Goal: Information Seeking & Learning: Learn about a topic

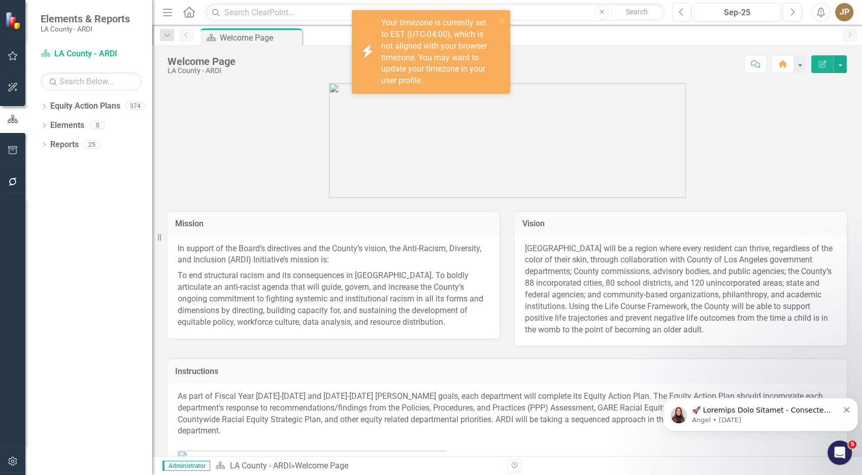
click at [46, 106] on icon "Dropdown" at bounding box center [44, 108] width 7 height 6
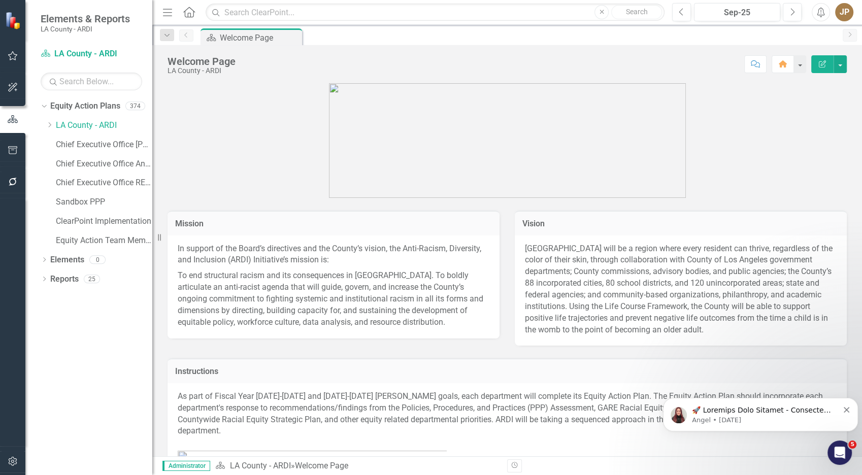
click at [49, 128] on div "Dropdown" at bounding box center [50, 125] width 8 height 9
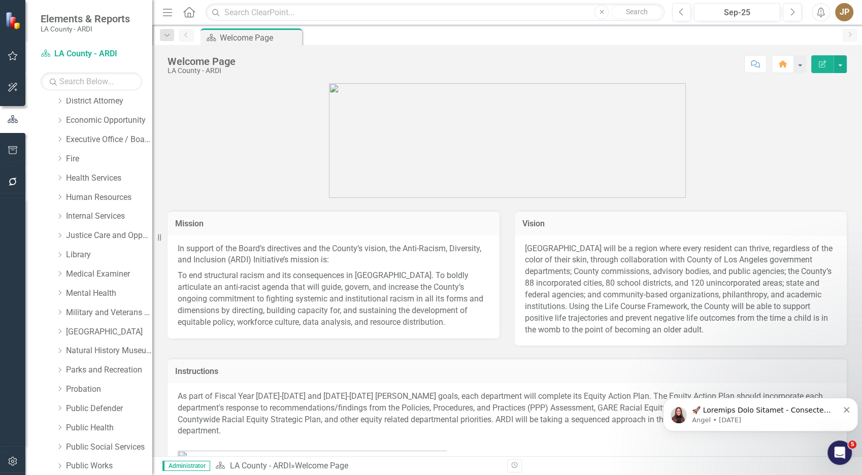
scroll to position [448, 0]
click at [82, 426] on link "Public Health" at bounding box center [109, 427] width 86 height 12
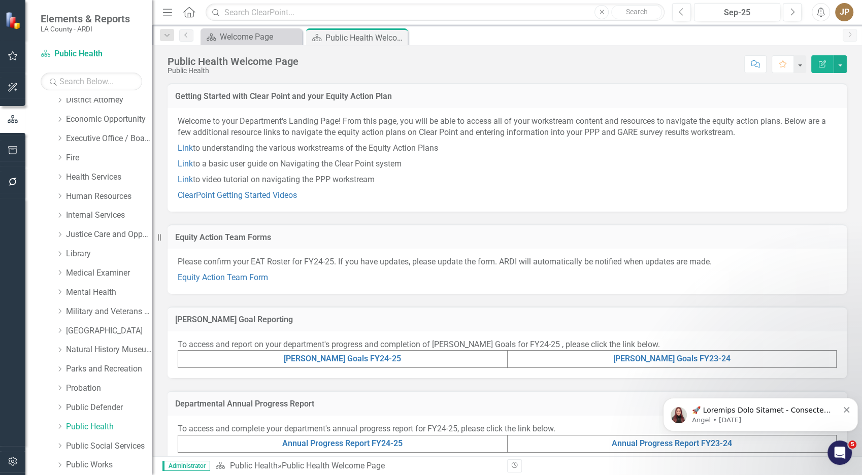
click at [236, 271] on p "Equity Action Team Form" at bounding box center [507, 277] width 659 height 14
click at [236, 275] on link "Equity Action Team Form" at bounding box center [223, 278] width 90 height 10
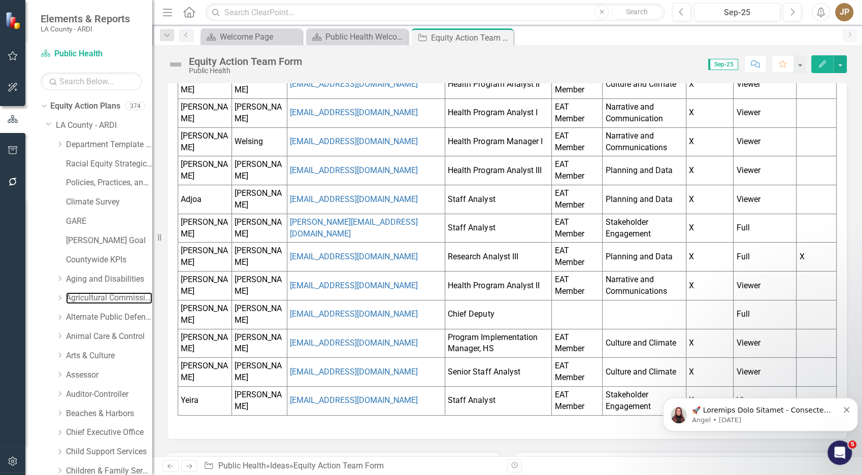
click at [83, 300] on link "Agricultural Commissioner/ Weights & Measures" at bounding box center [109, 298] width 86 height 12
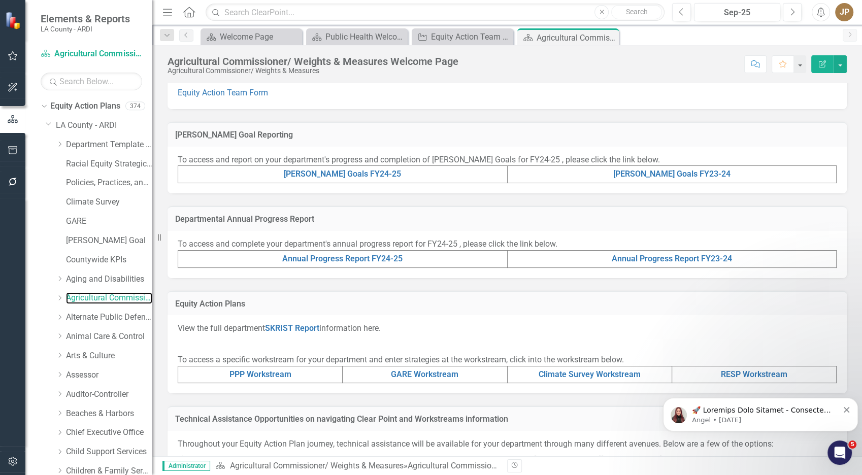
scroll to position [185, 0]
click at [229, 93] on link "Equity Action Team Form" at bounding box center [223, 92] width 90 height 10
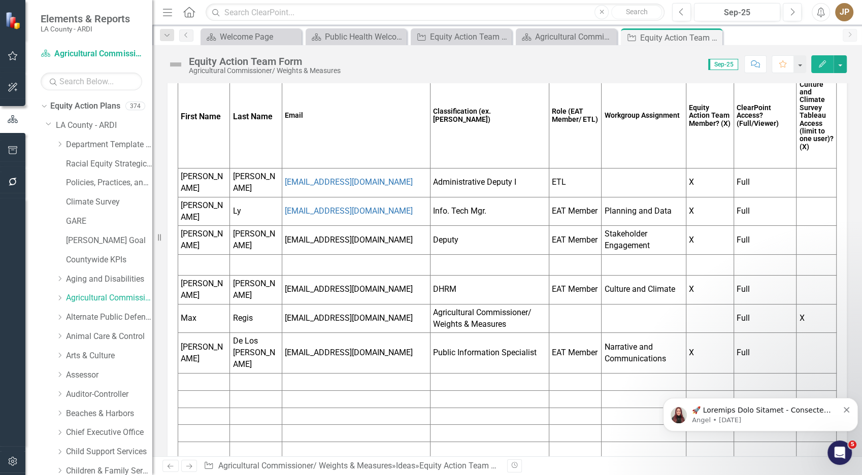
scroll to position [146, 0]
click at [347, 372] on td at bounding box center [356, 380] width 148 height 17
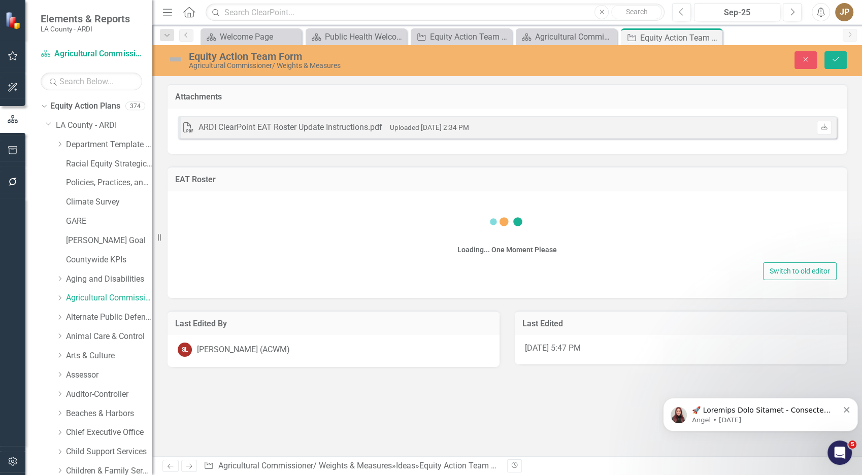
scroll to position [0, 0]
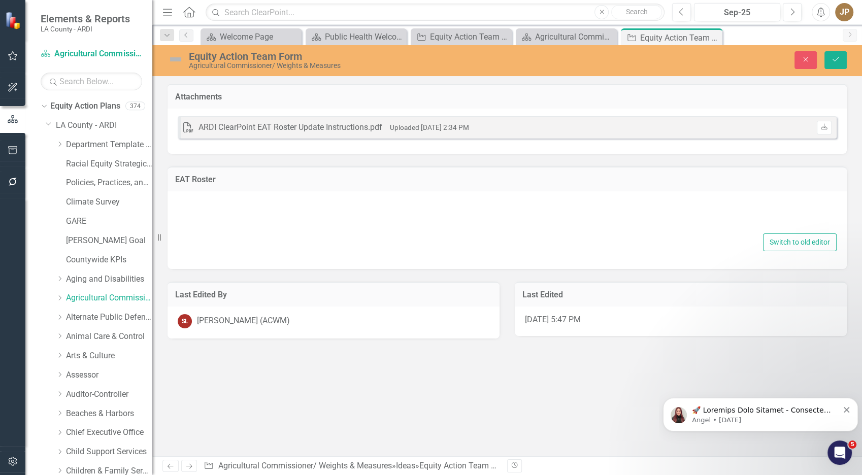
type textarea "<p><span style="color: #3598db;">Double click here to edit this chart.</span></…"
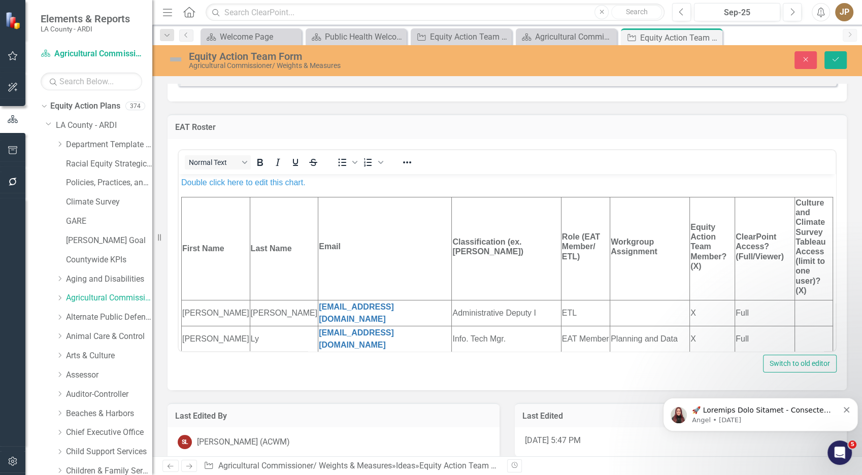
scroll to position [53, 0]
click at [334, 265] on td "Email" at bounding box center [385, 247] width 134 height 103
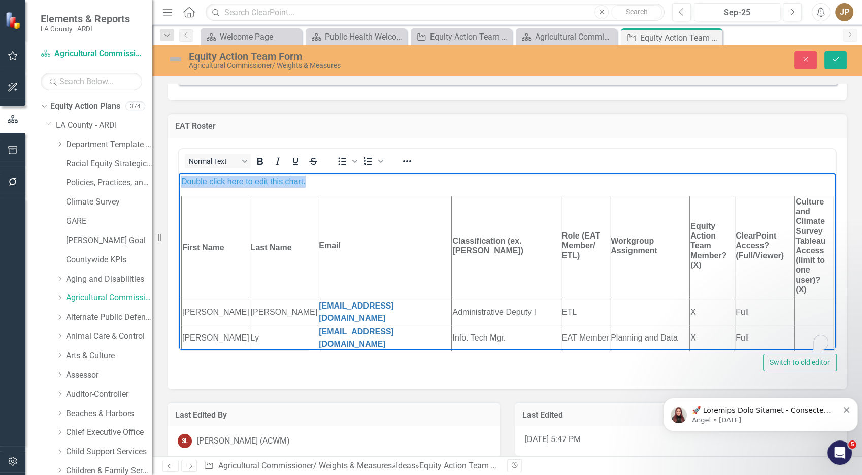
copy span "Double click here to edit this chart."
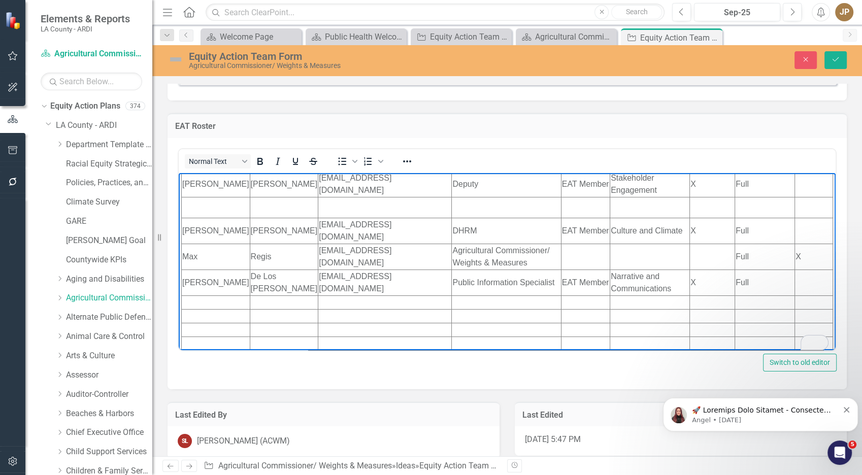
scroll to position [180, 0]
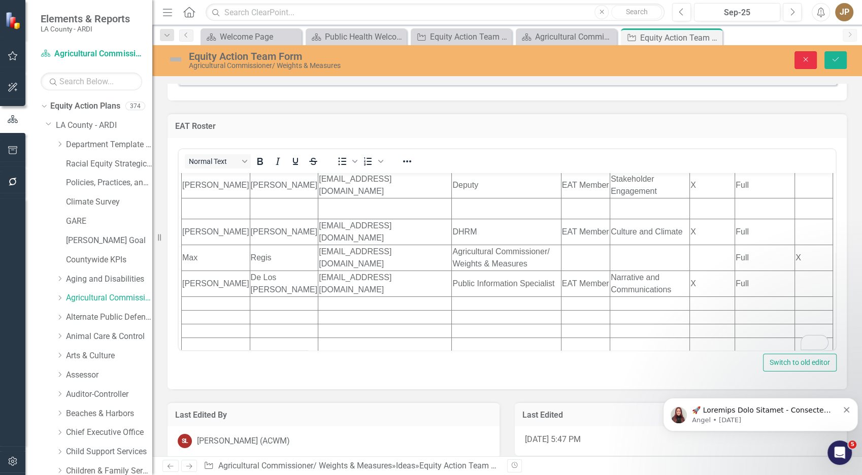
click at [812, 62] on button "Close" at bounding box center [806, 60] width 22 height 18
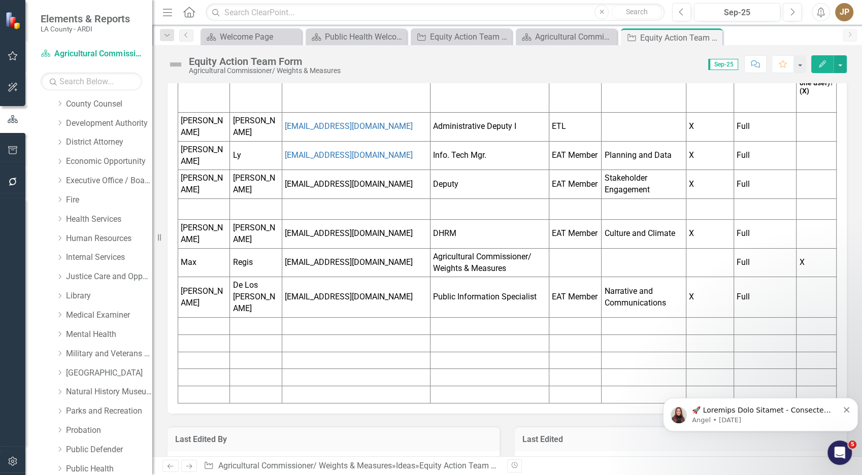
scroll to position [397, 0]
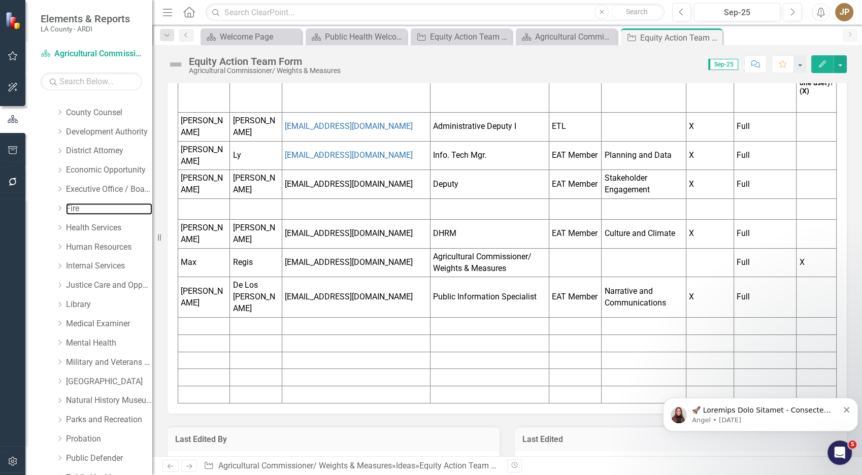
click at [69, 206] on link "Fire" at bounding box center [109, 209] width 86 height 12
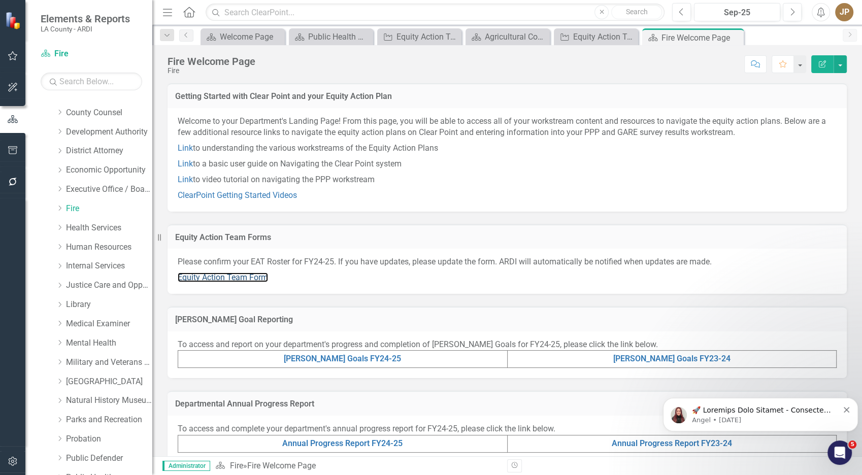
click at [223, 279] on link "Equity Action Team Form" at bounding box center [223, 278] width 90 height 10
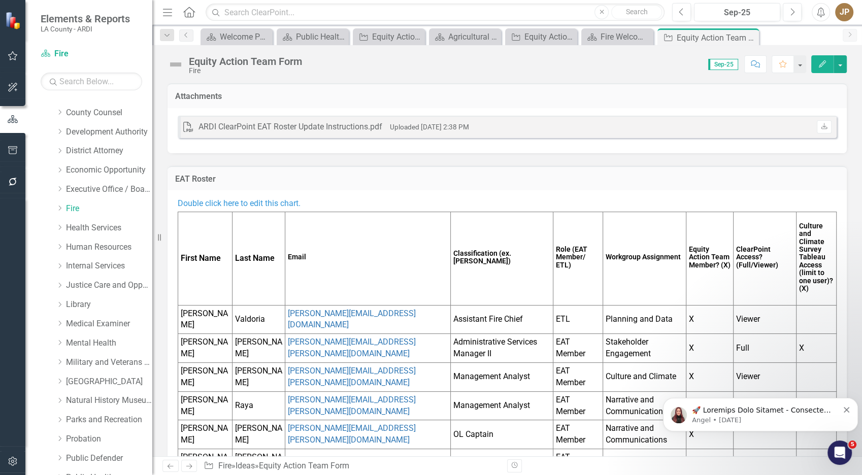
click at [229, 377] on td "[PERSON_NAME]" at bounding box center [205, 377] width 54 height 29
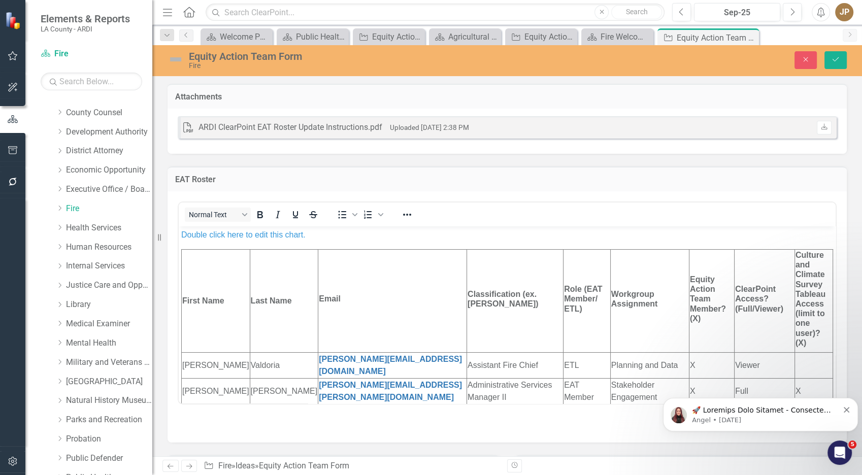
click at [228, 370] on td "[PERSON_NAME]" at bounding box center [216, 365] width 69 height 26
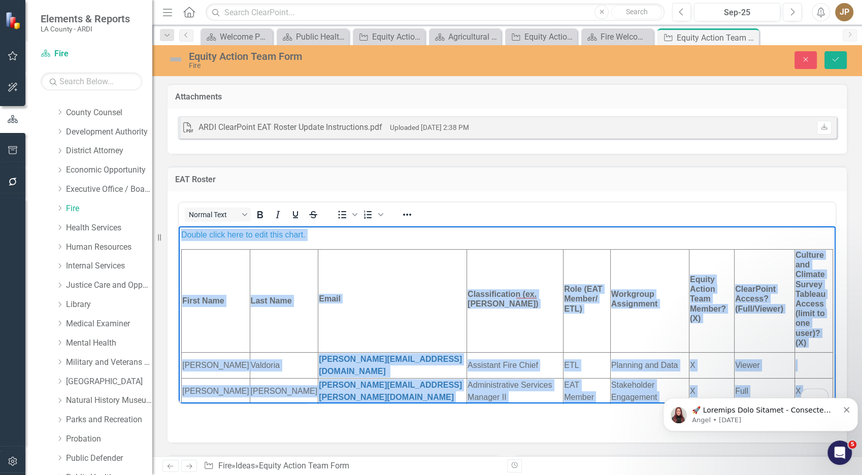
copy body "Loremi dolor sita co adip elit seddo. Eiusm Temp Inci Utla Etdol Magnaaliquaeni…"
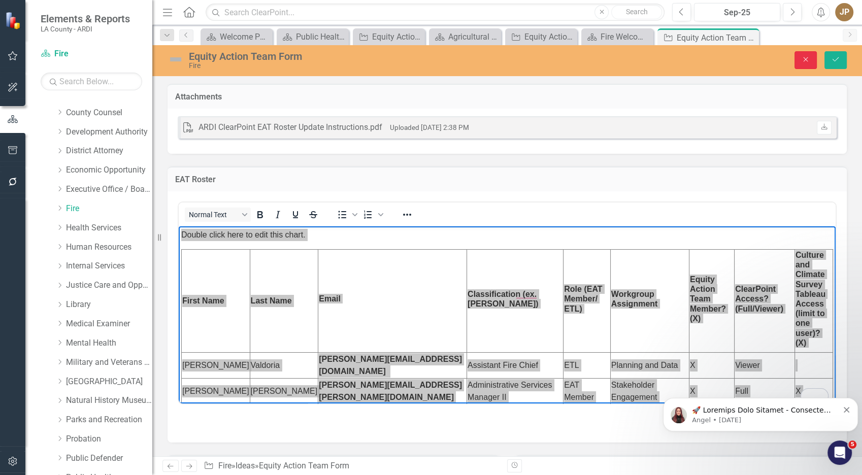
click at [805, 53] on button "Close" at bounding box center [806, 60] width 22 height 18
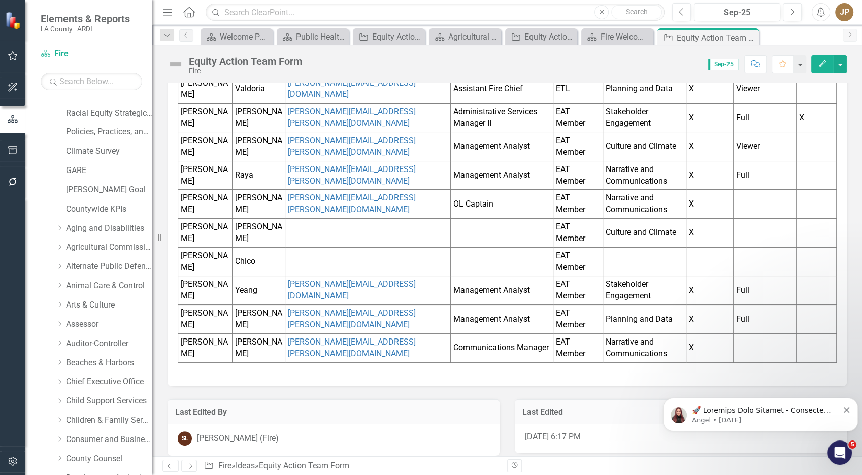
scroll to position [50, 0]
click at [92, 247] on link "Agricultural Commissioner/ Weights & Measures" at bounding box center [109, 249] width 86 height 12
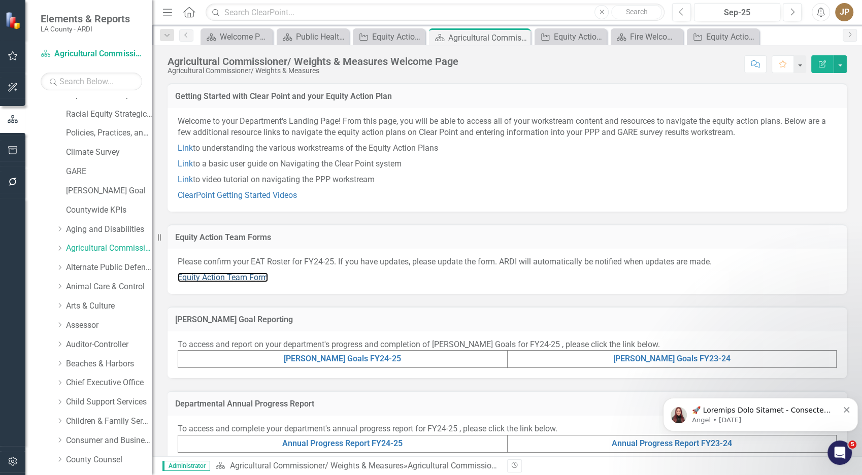
click at [229, 276] on link "Equity Action Team Form" at bounding box center [223, 278] width 90 height 10
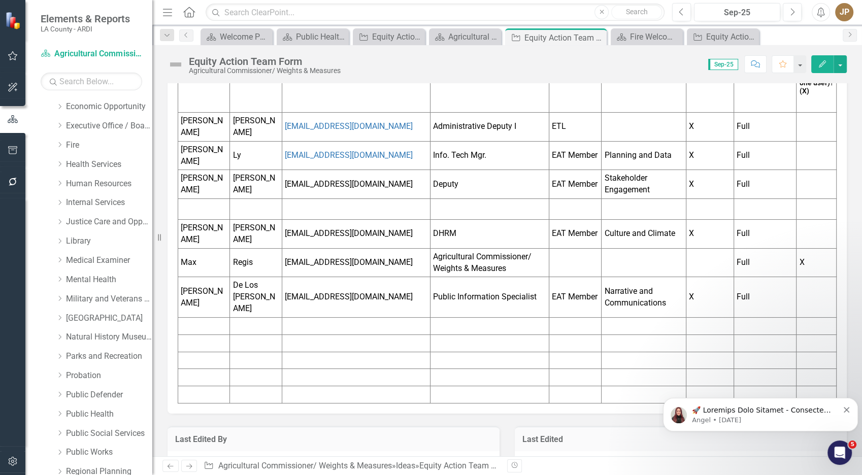
scroll to position [458, 0]
click at [83, 382] on link "Probation" at bounding box center [109, 379] width 86 height 12
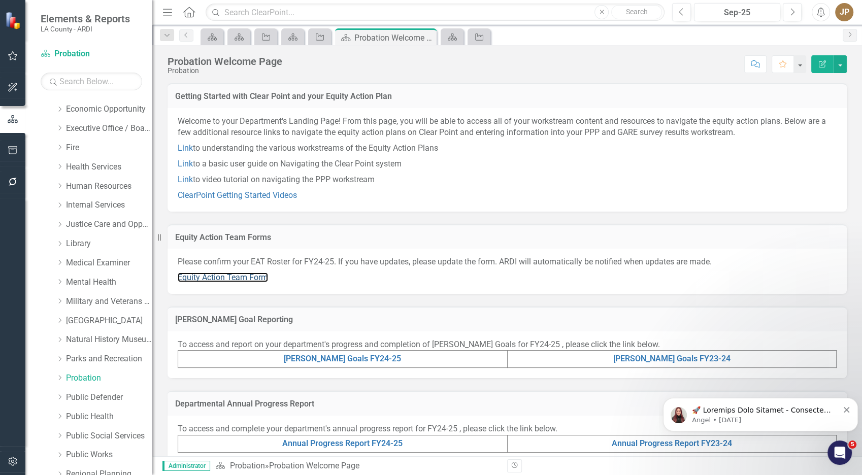
click at [229, 282] on link "Equity Action Team Form" at bounding box center [223, 278] width 90 height 10
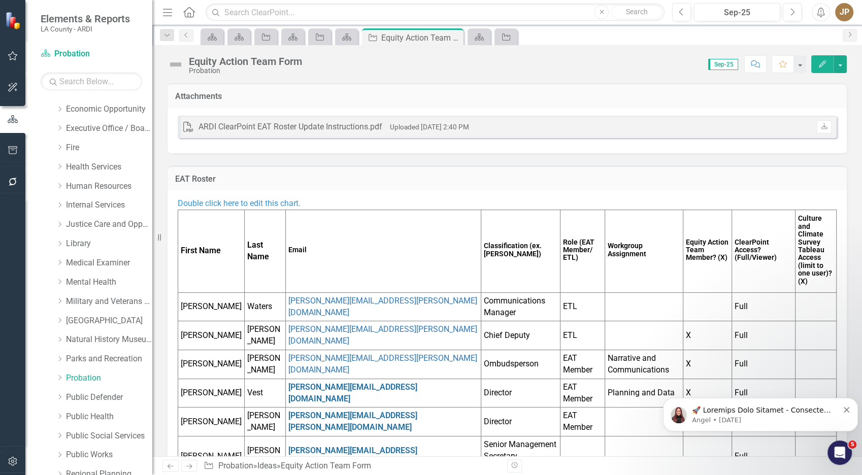
click at [345, 273] on td "Email" at bounding box center [382, 251] width 195 height 83
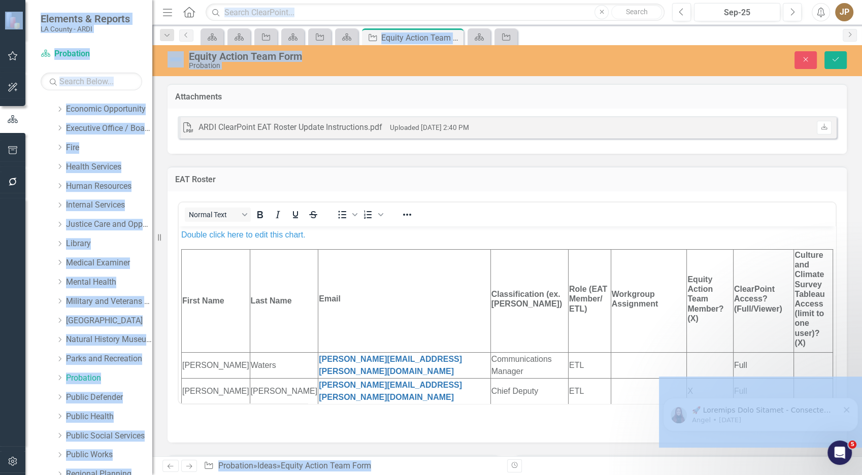
copy body "Elements & Reports LA County - ARDI Equity Action Plan Probation Search Dropdow…"
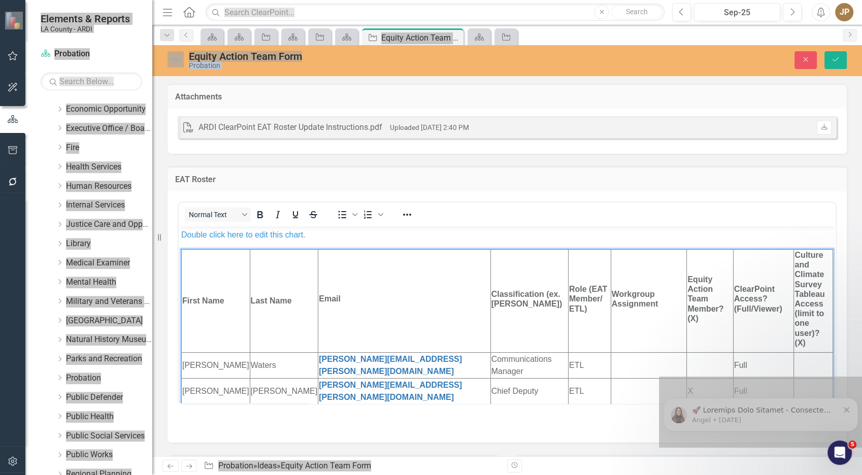
click at [375, 282] on td "Email" at bounding box center [404, 300] width 172 height 103
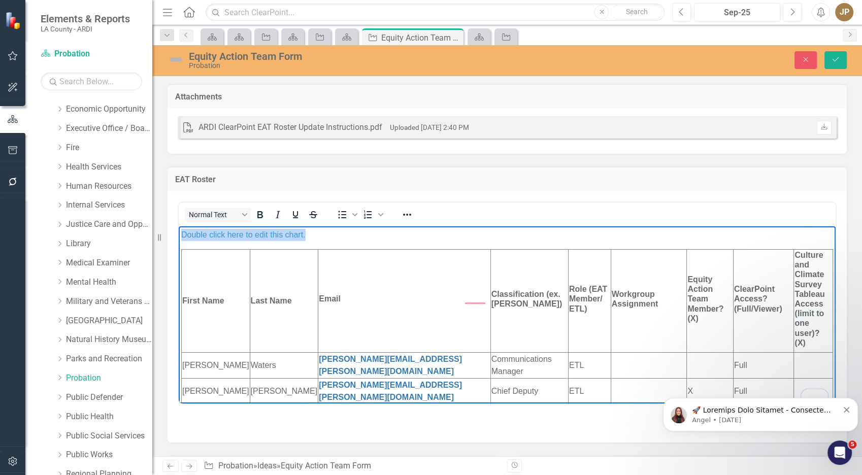
copy span "Double click here to edit this chart."
click at [805, 56] on icon "Close" at bounding box center [805, 59] width 9 height 7
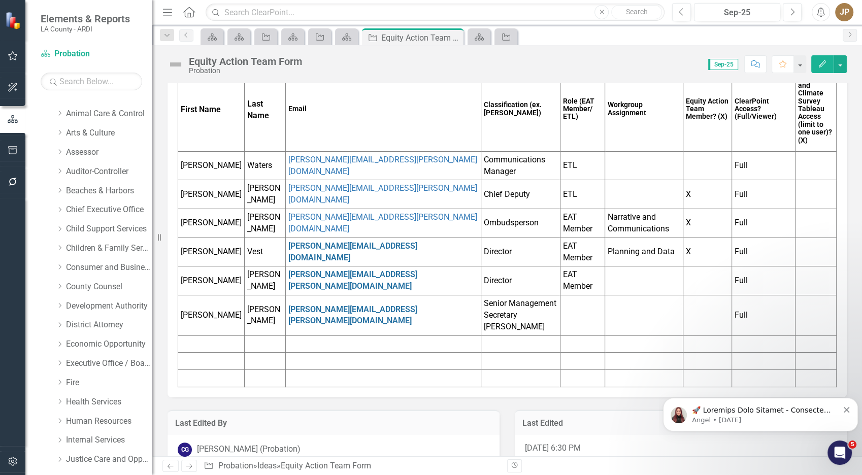
scroll to position [223, 0]
click at [93, 362] on link "Executive Office / Board of Supervisors" at bounding box center [109, 363] width 86 height 12
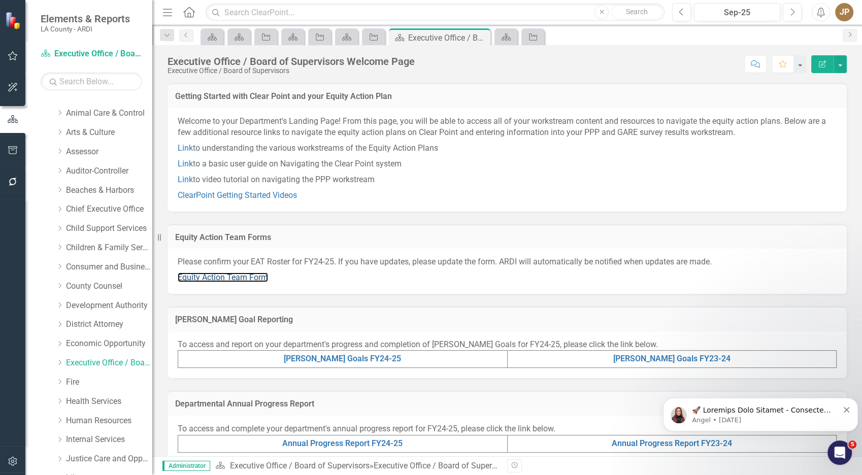
click at [216, 279] on link "Equity Action Team Form" at bounding box center [223, 278] width 90 height 10
